Goal: Task Accomplishment & Management: Manage account settings

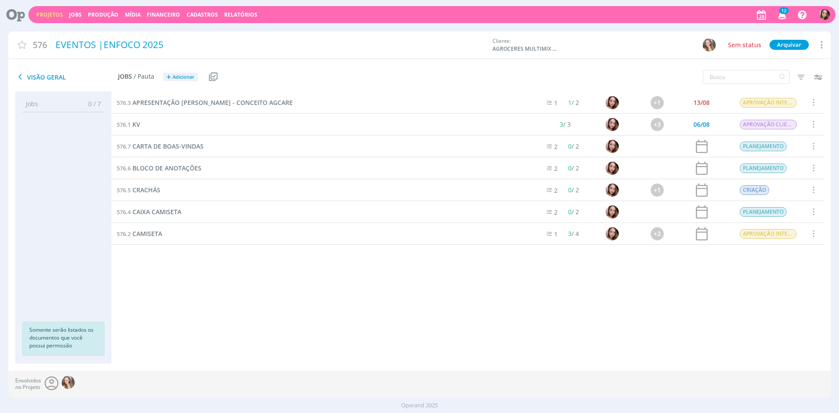
click at [788, 12] on span "12" at bounding box center [784, 10] width 10 height 7
click at [161, 101] on span "APRESENTAÇÃO [PERSON_NAME] - CONCEITO AGCARE" at bounding box center [212, 102] width 160 height 8
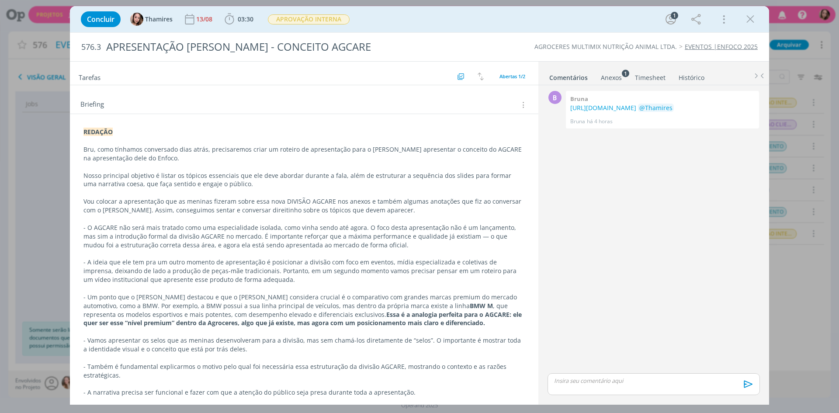
scroll to position [58, 0]
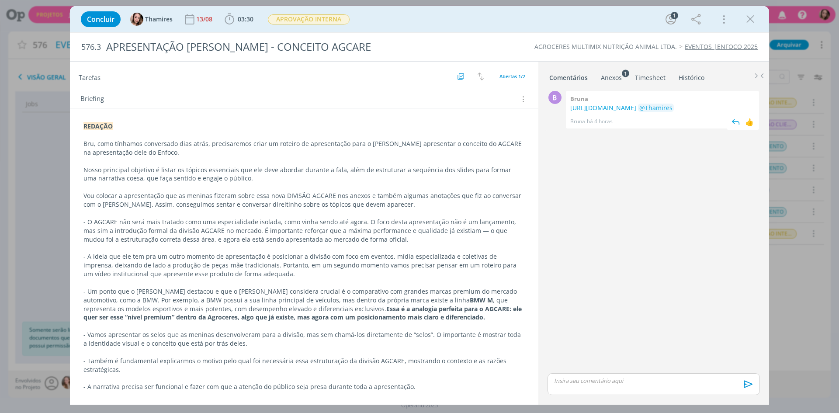
click at [596, 125] on span "há 4 horas" at bounding box center [600, 122] width 26 height 8
click at [604, 125] on span "há 4 horas" at bounding box center [600, 122] width 26 height 8
click at [751, 20] on icon "dialog" at bounding box center [750, 19] width 13 height 13
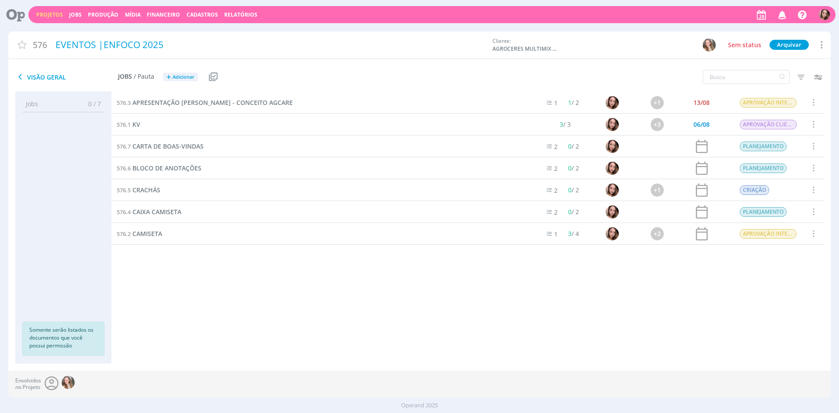
click at [784, 14] on div at bounding box center [419, 206] width 839 height 413
click at [784, 14] on icon "button" at bounding box center [782, 14] width 15 height 15
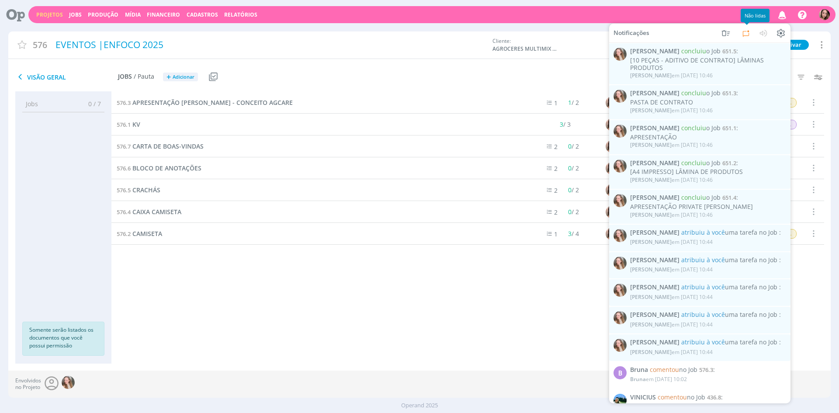
click at [744, 30] on icon at bounding box center [746, 33] width 10 height 10
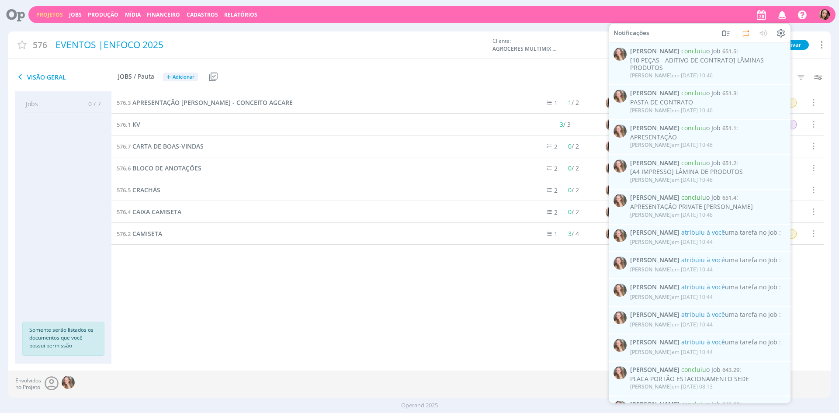
click at [537, 312] on div "576.3 APRESENTAÇÃO [PERSON_NAME] - CONCEITO AGCARE 1 1 / 2 +1 13/08 APROVAÇÃO I…" at bounding box center [467, 219] width 713 height 254
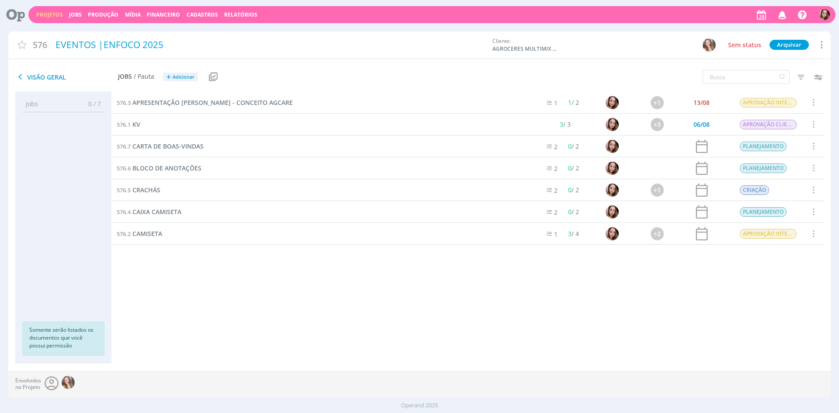
click at [41, 13] on link "Projetos" at bounding box center [49, 14] width 27 height 7
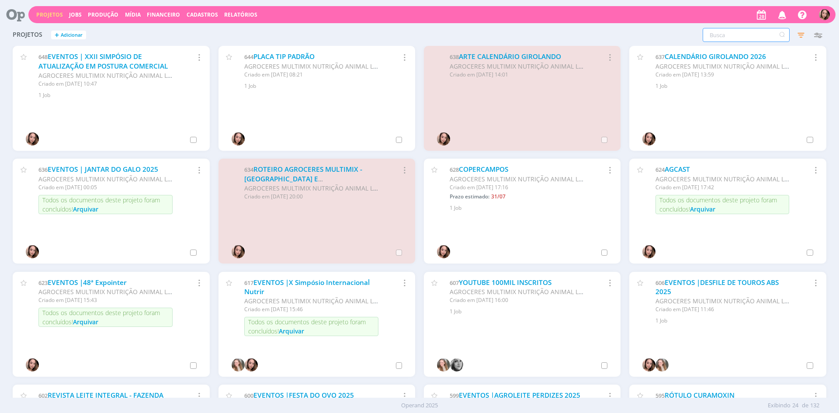
click at [726, 31] on input "text" at bounding box center [746, 35] width 87 height 14
type input "datas"
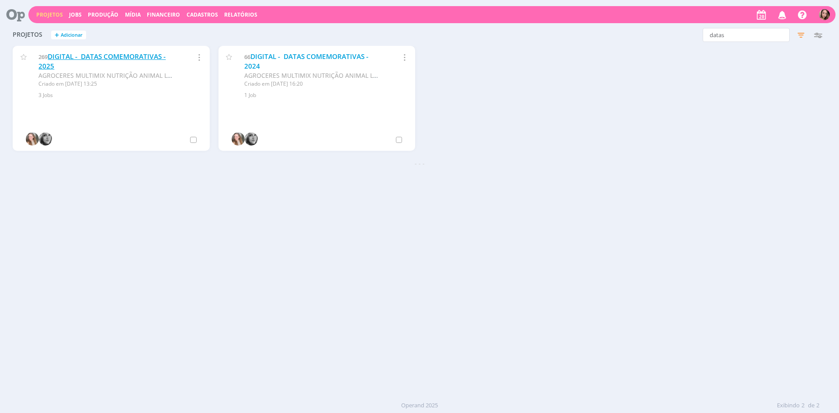
click at [120, 55] on link "DIGITAL - DATAS COMEMORATIVAS - 2025" at bounding box center [101, 61] width 127 height 19
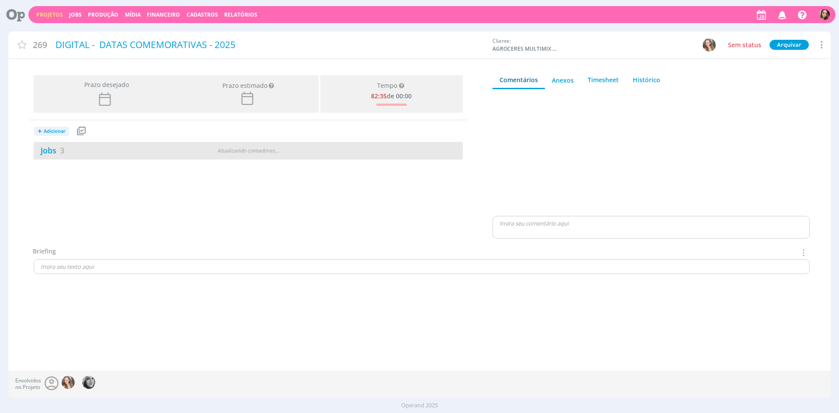
click at [132, 146] on div "Jobs 3" at bounding box center [106, 151] width 145 height 12
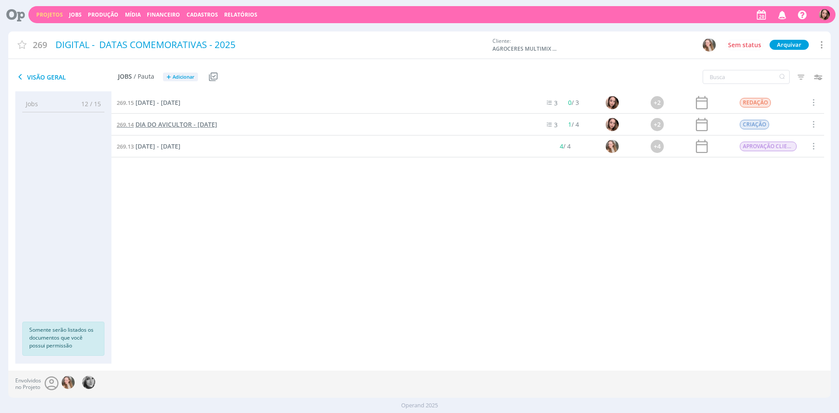
click at [206, 121] on span "DIA DO AVICULTOR - [DATE]" at bounding box center [176, 124] width 82 height 8
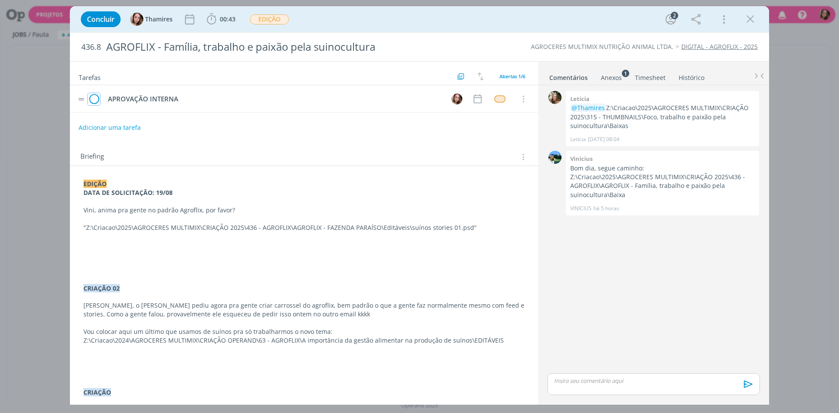
click at [97, 101] on icon "dialog" at bounding box center [94, 99] width 12 height 13
click at [260, 24] on button "EDIÇÃO" at bounding box center [270, 19] width 40 height 11
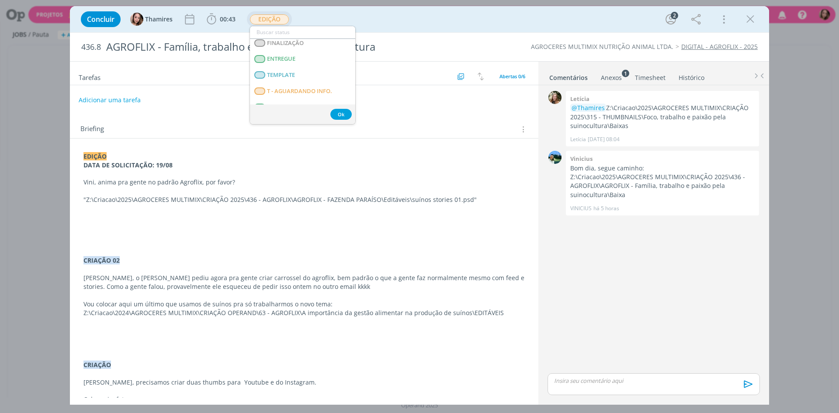
scroll to position [163, 0]
click at [288, 62] on span "ENTREGUE" at bounding box center [281, 59] width 28 height 7
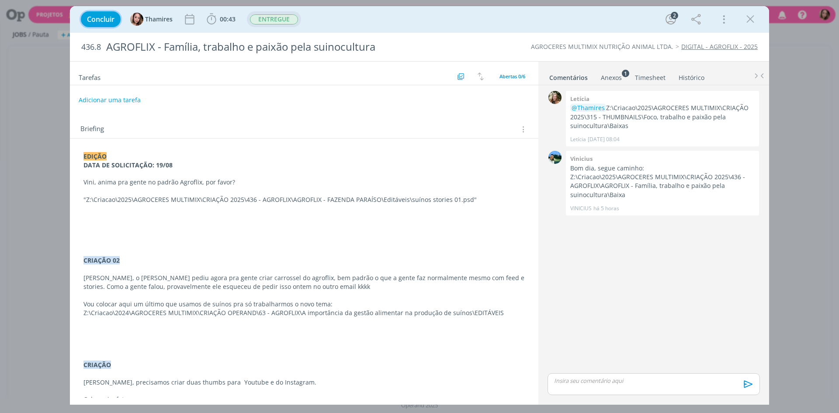
click at [94, 16] on span "Concluir" at bounding box center [101, 19] width 28 height 7
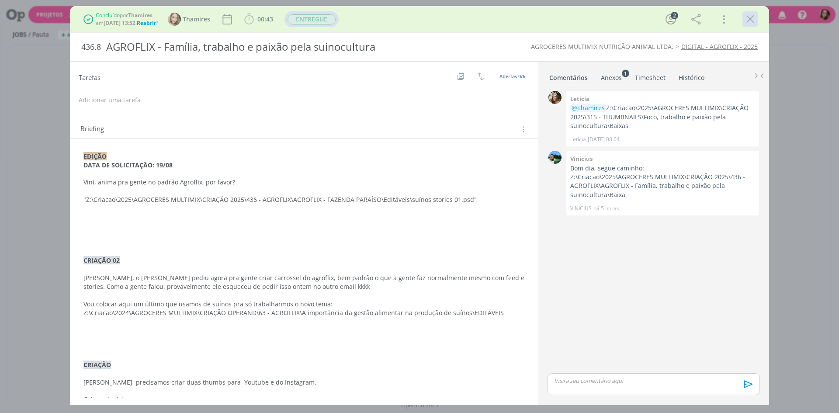
click at [755, 19] on icon "dialog" at bounding box center [750, 19] width 13 height 13
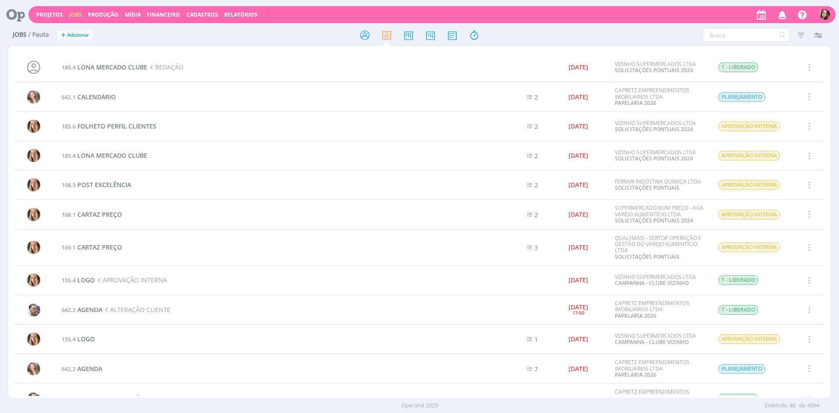
drag, startPoint x: 50, startPoint y: 12, endPoint x: 95, endPoint y: 0, distance: 47.0
click at [50, 12] on link "Projetos" at bounding box center [49, 14] width 27 height 7
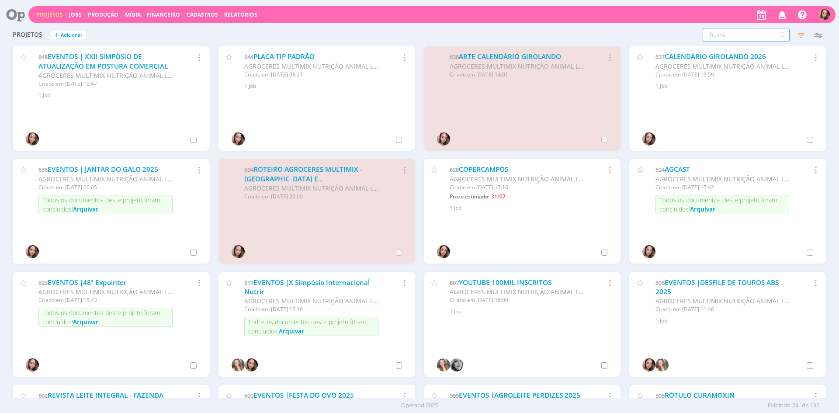
click at [740, 29] on input "text" at bounding box center [746, 35] width 87 height 14
type input "sinalização"
